Goal: Contribute content: Contribute content

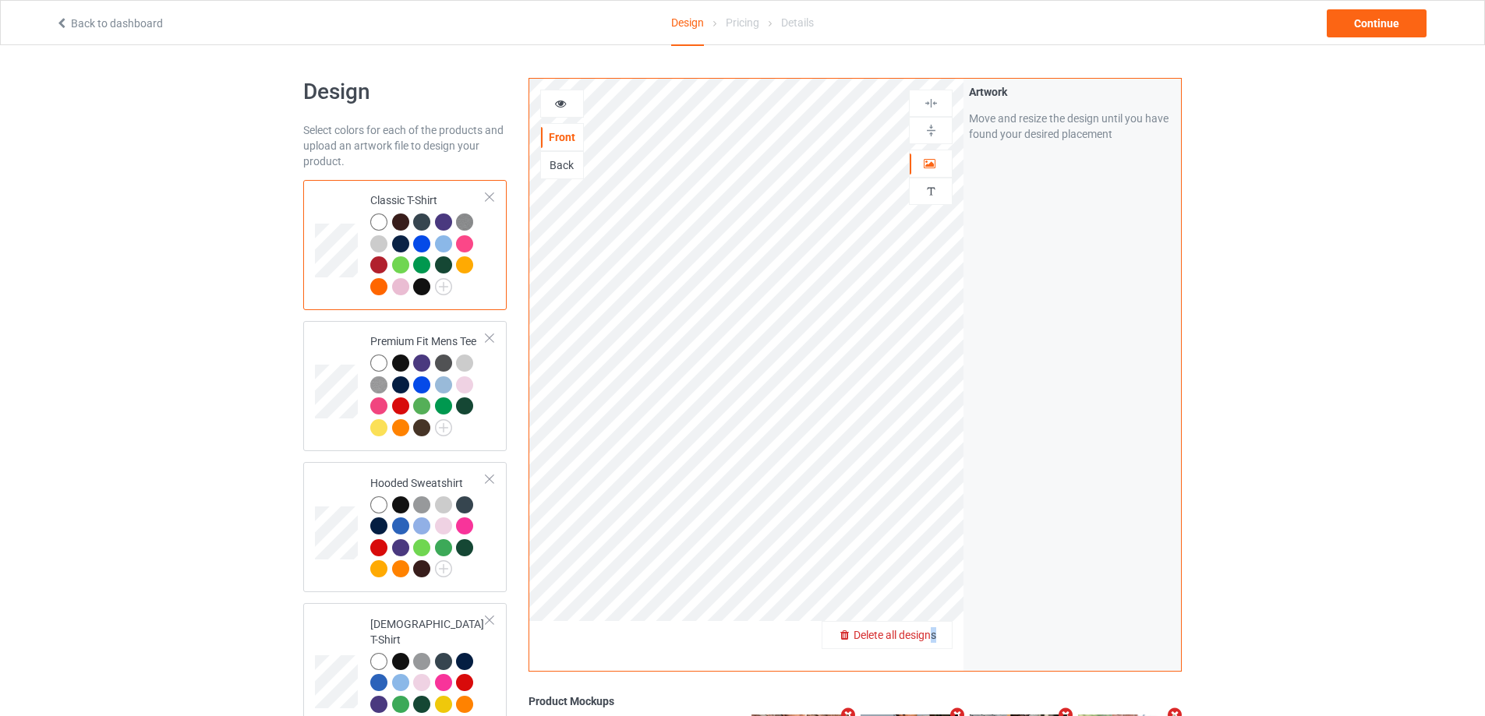
click at [934, 636] on div "Delete all designs" at bounding box center [886, 636] width 129 height 16
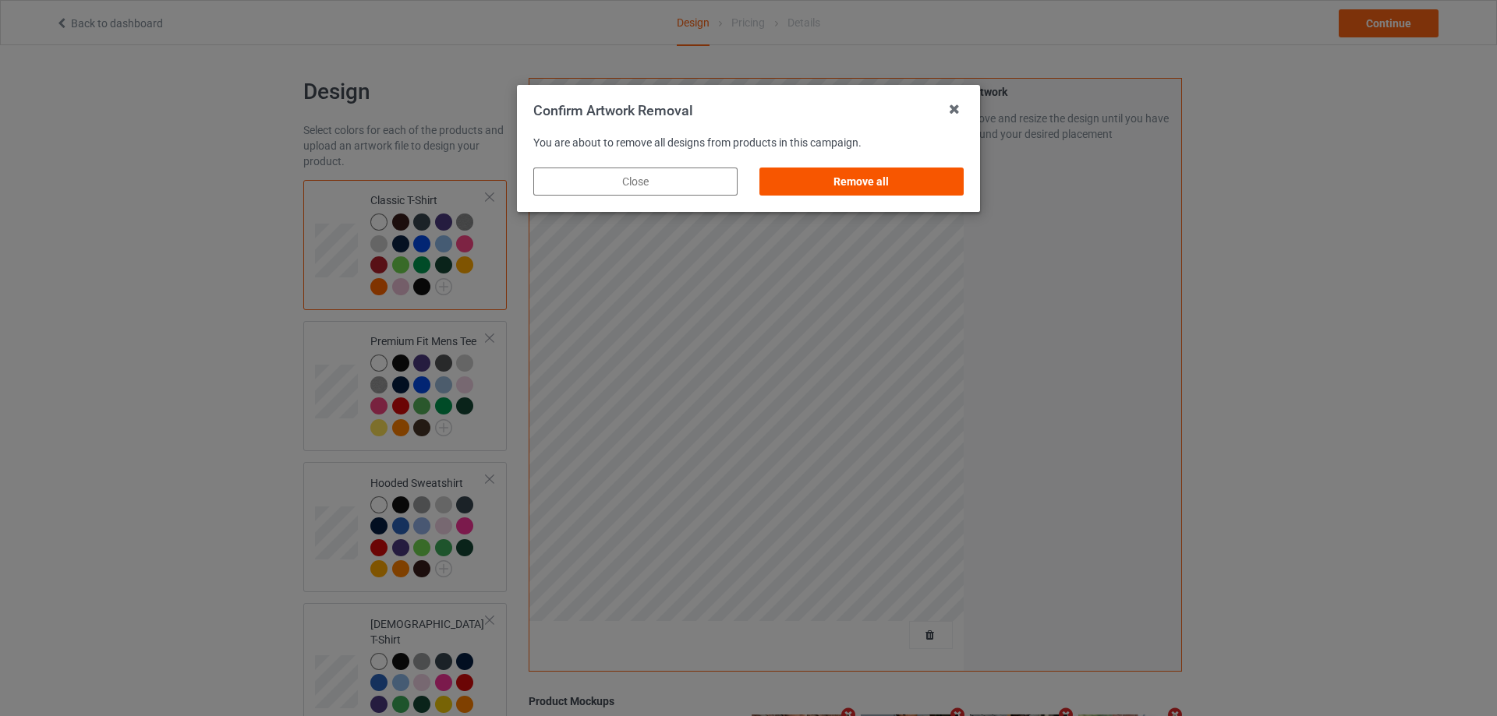
click at [931, 168] on div "Remove all" at bounding box center [861, 182] width 204 height 28
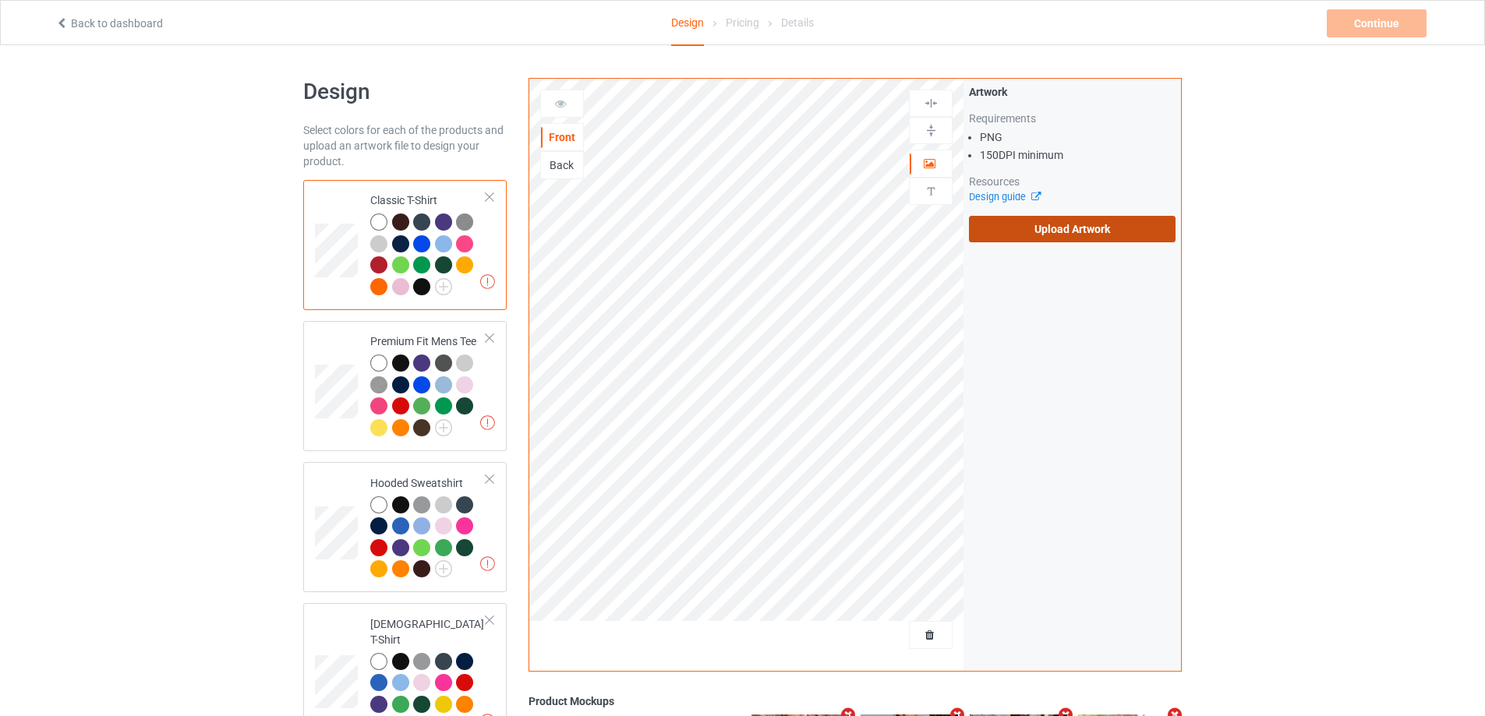
click at [1118, 230] on label "Upload Artwork" at bounding box center [1072, 229] width 207 height 27
click at [0, 0] on input "Upload Artwork" at bounding box center [0, 0] width 0 height 0
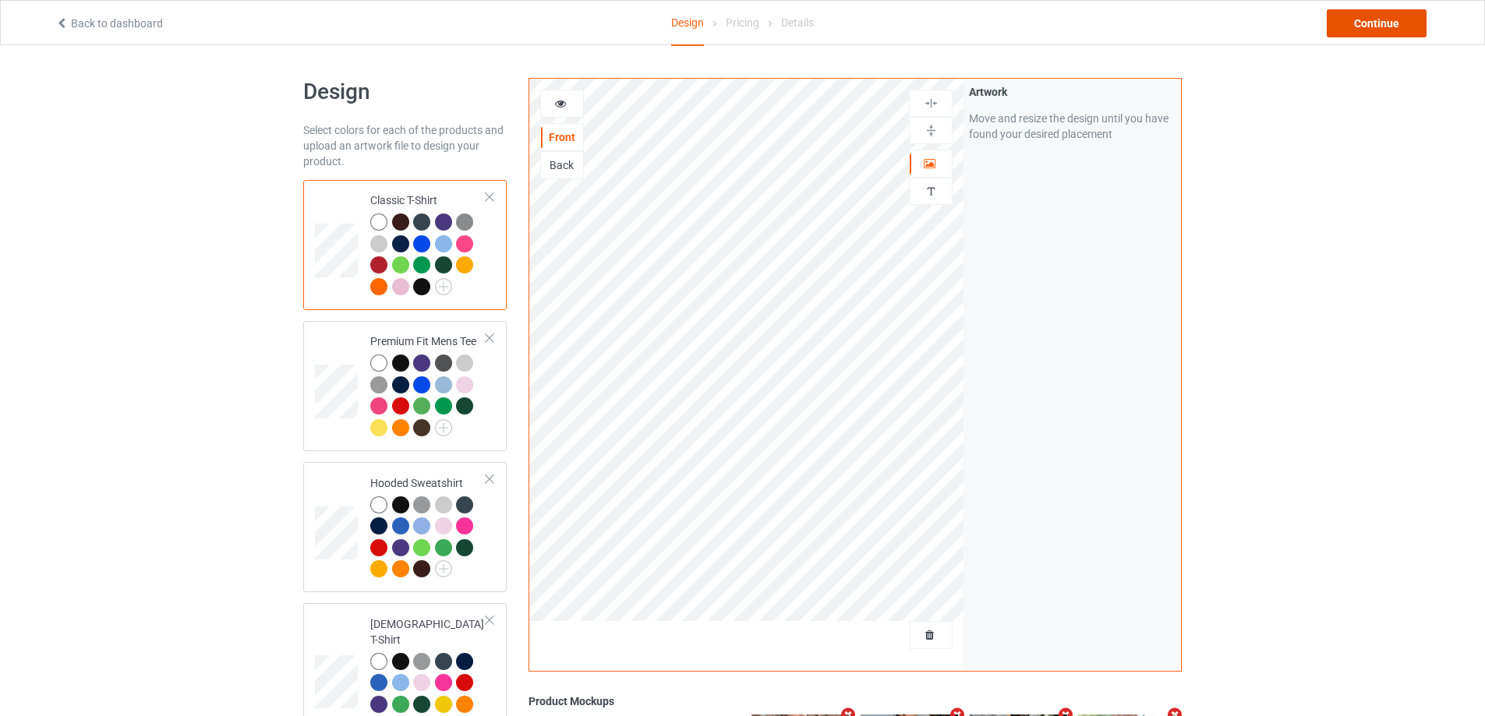
click at [1390, 29] on div "Continue" at bounding box center [1377, 23] width 100 height 28
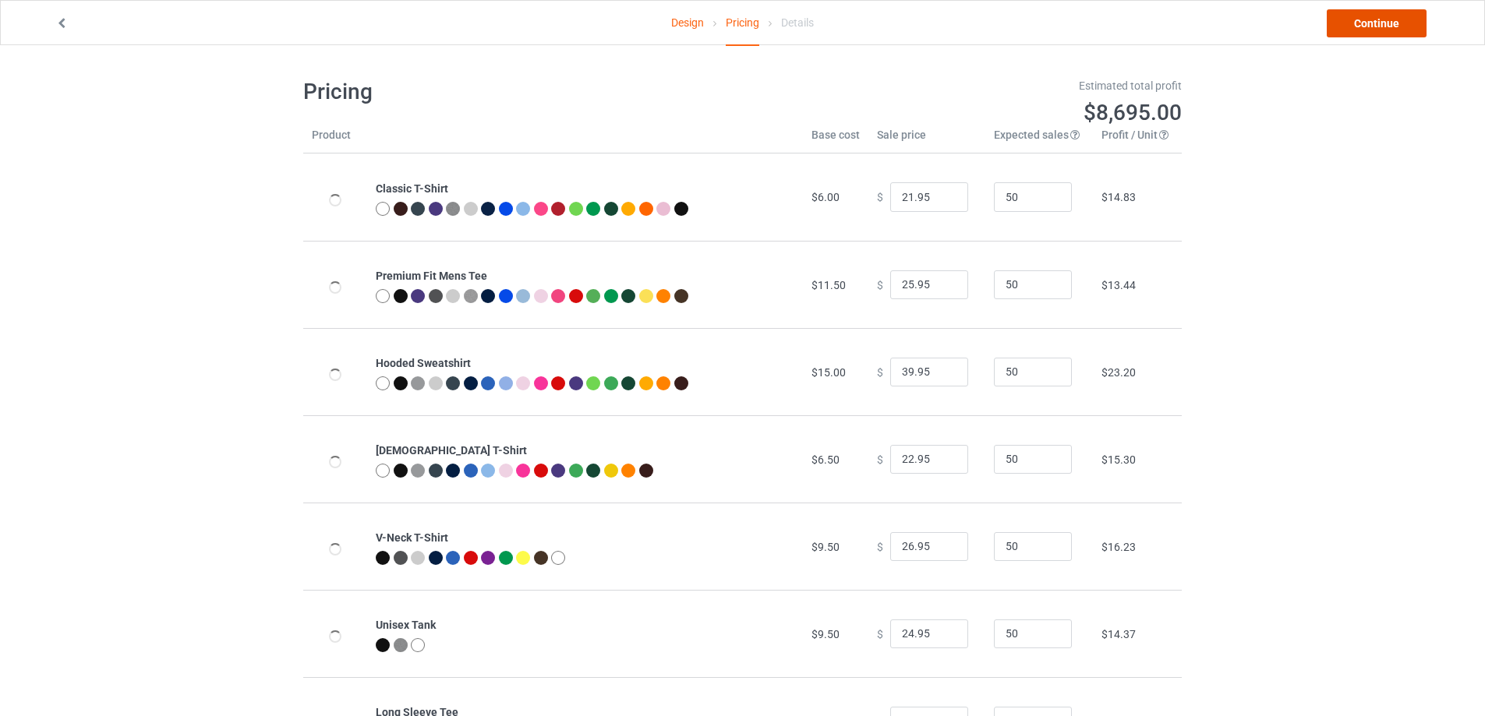
click at [1390, 28] on link "Continue" at bounding box center [1377, 23] width 100 height 28
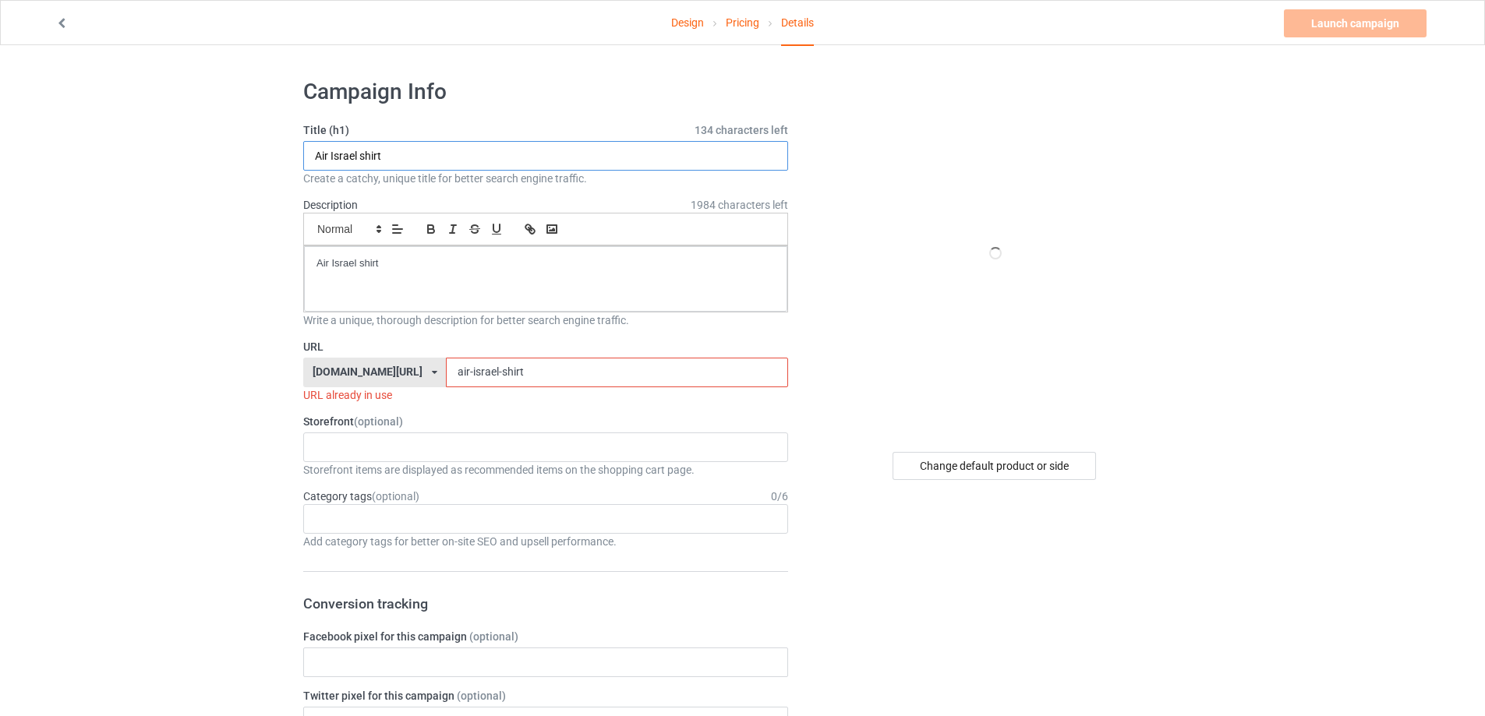
paste input "[PERSON_NAME] Enjoy health eat your honey"
type input "[PERSON_NAME] Enjoy health eat your honey shirt"
drag, startPoint x: 278, startPoint y: 247, endPoint x: 129, endPoint y: 242, distance: 148.2
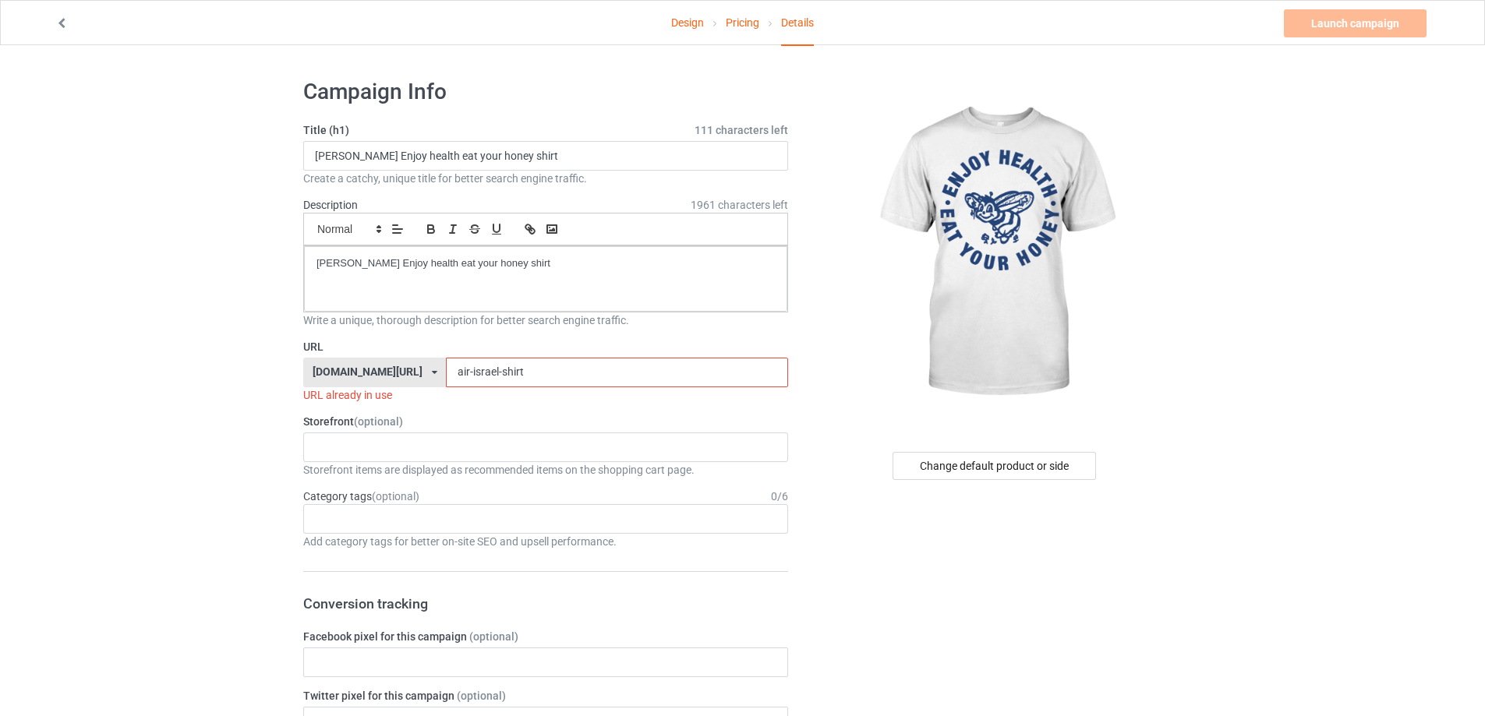
drag, startPoint x: 345, startPoint y: 372, endPoint x: 263, endPoint y: 375, distance: 81.9
paste input "[PERSON_NAME]-enjoy-health-eat-your-honey"
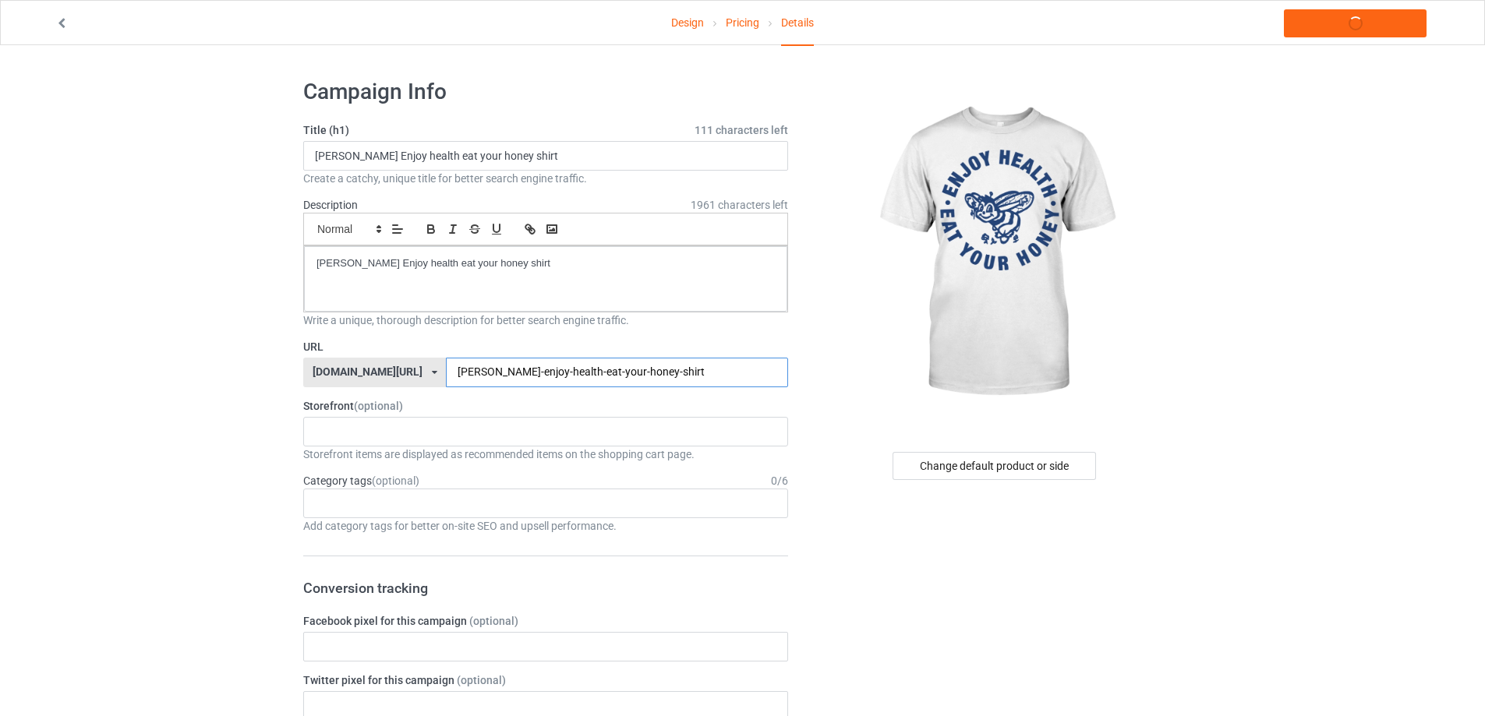
type input "[PERSON_NAME]-enjoy-health-eat-your-honey-shirt"
copy p "[PERSON_NAME] Enjoy health eat your honey shirt"
click at [1377, 30] on link "Launch campaign" at bounding box center [1355, 23] width 143 height 28
